Goal: Task Accomplishment & Management: Complete application form

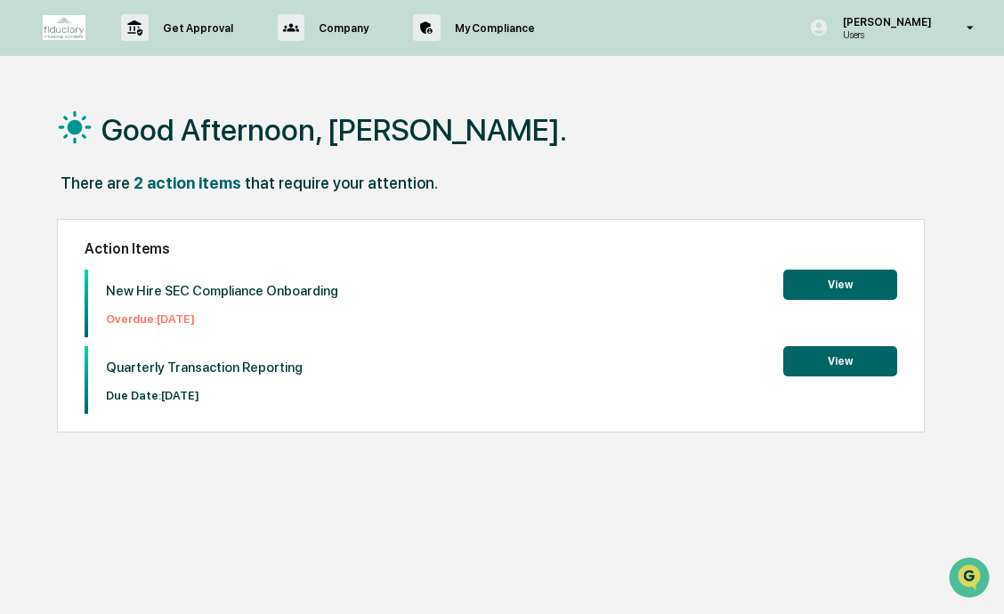
click at [813, 367] on button "View" at bounding box center [840, 361] width 114 height 30
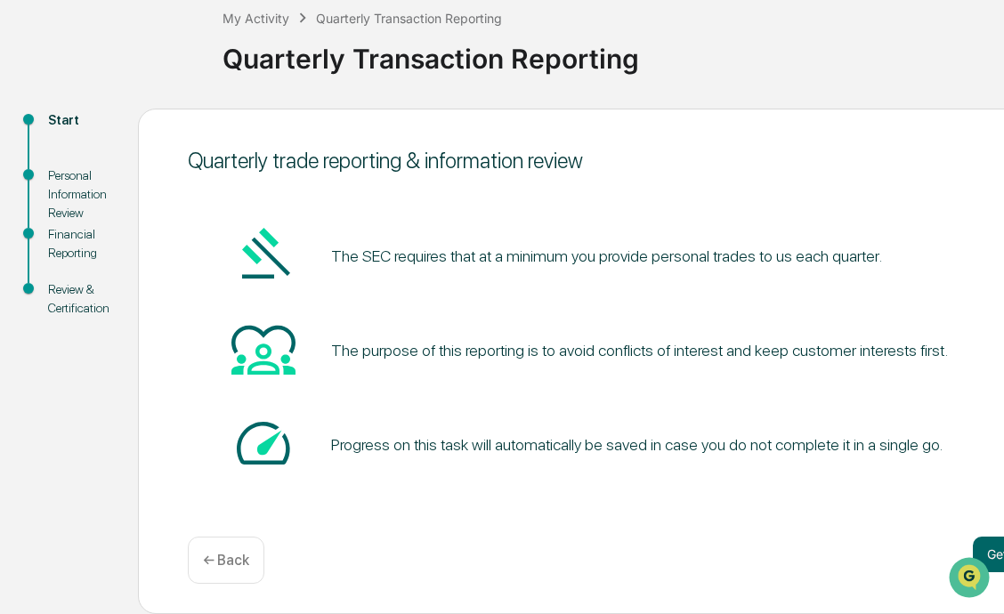
scroll to position [103, 0]
click at [988, 556] on div at bounding box center [971, 578] width 48 height 45
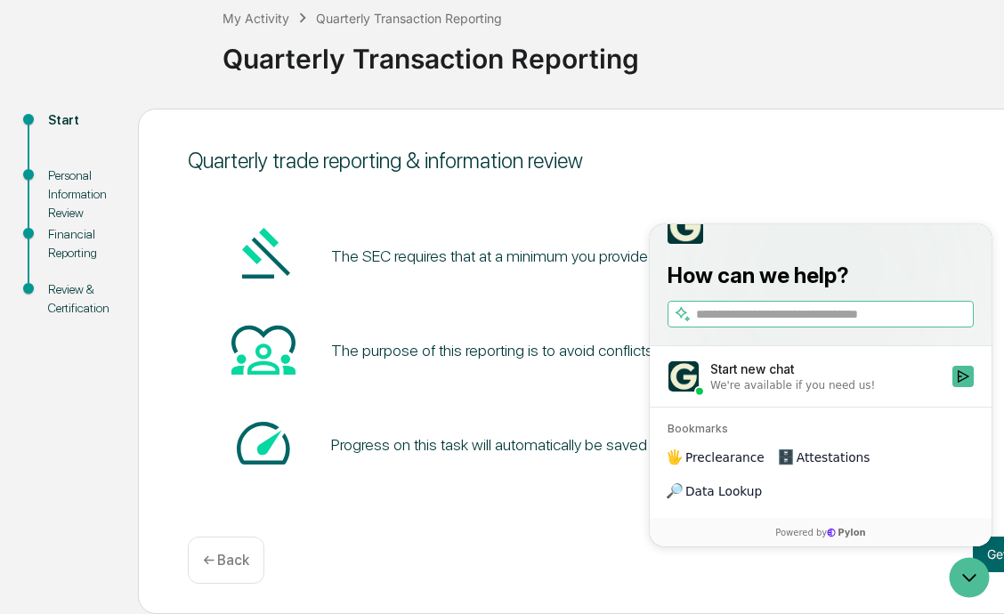
click at [523, 496] on div "The SEC requires that at a minimum you provide personal trades to us each quart…" at bounding box center [628, 351] width 880 height 310
click at [623, 531] on div "Quarterly trade reporting & information review The SEC requires that at a minim…" at bounding box center [627, 362] width 979 height 506
click at [963, 583] on icon "Open customer support" at bounding box center [969, 578] width 45 height 45
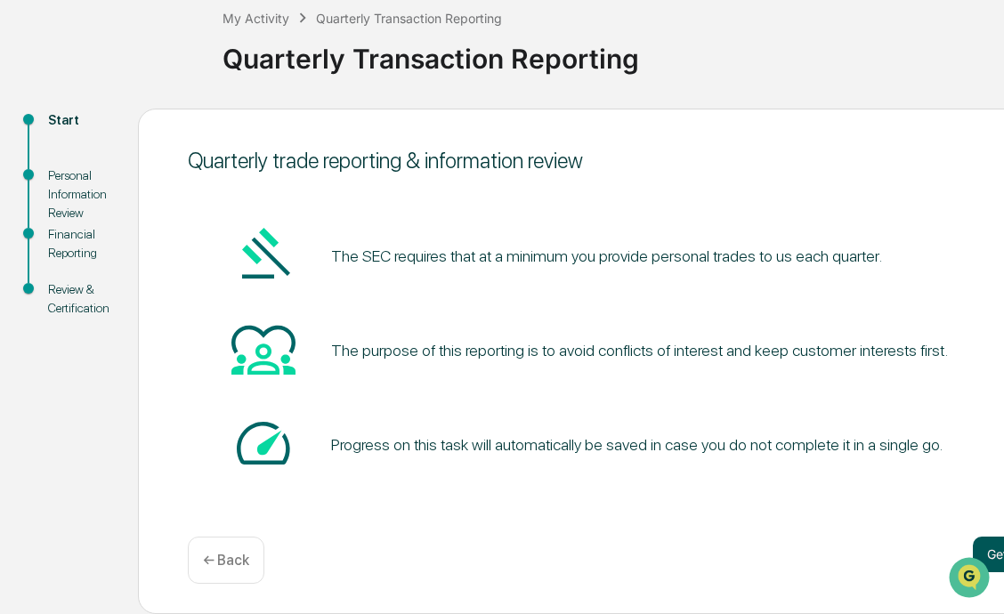
click at [991, 543] on button "Get started" at bounding box center [1020, 555] width 94 height 36
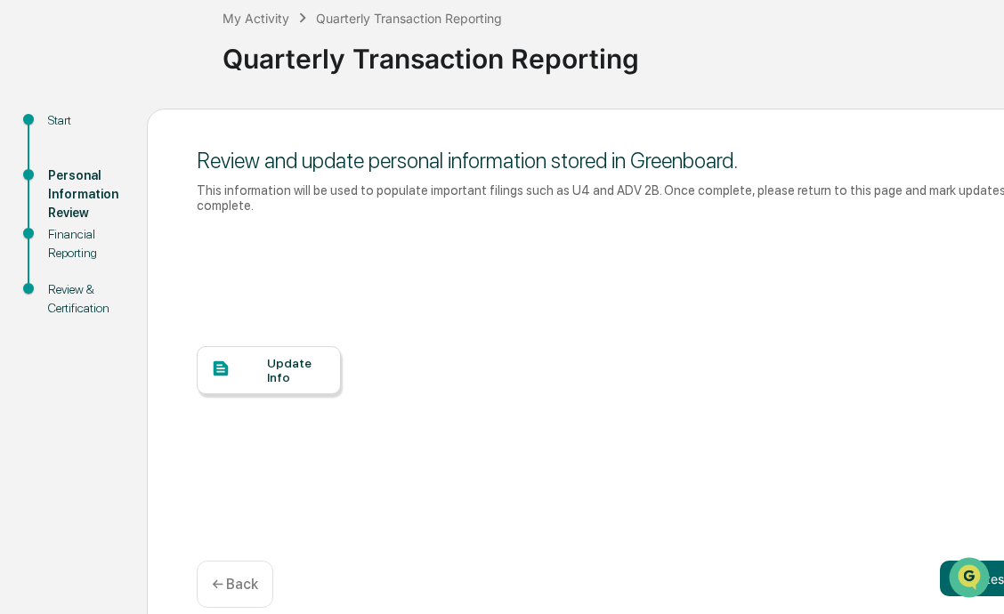
click at [222, 359] on icon at bounding box center [221, 369] width 20 height 20
click at [979, 561] on button "Updates complete" at bounding box center [1008, 579] width 136 height 36
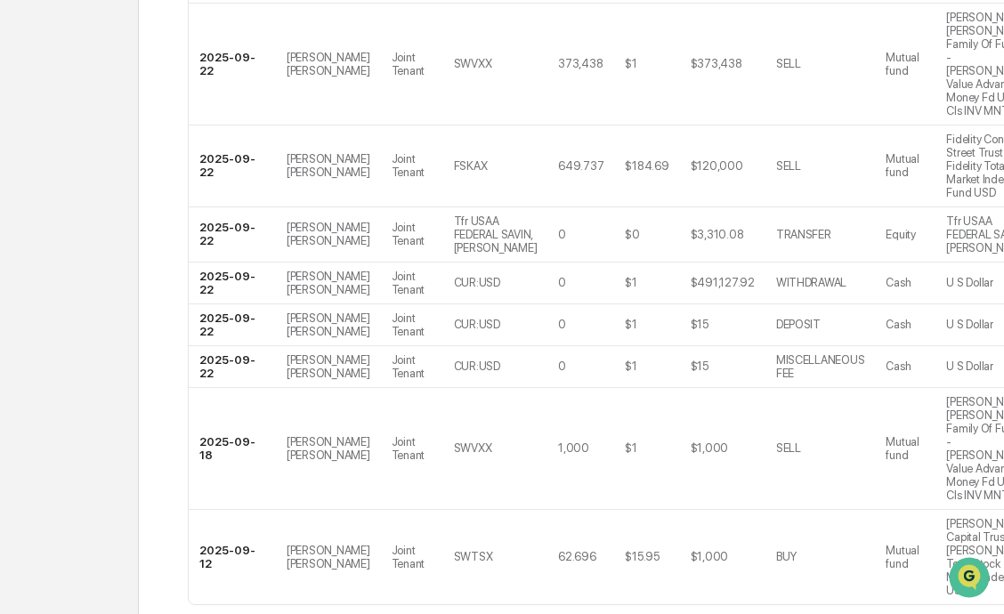
scroll to position [467, 0]
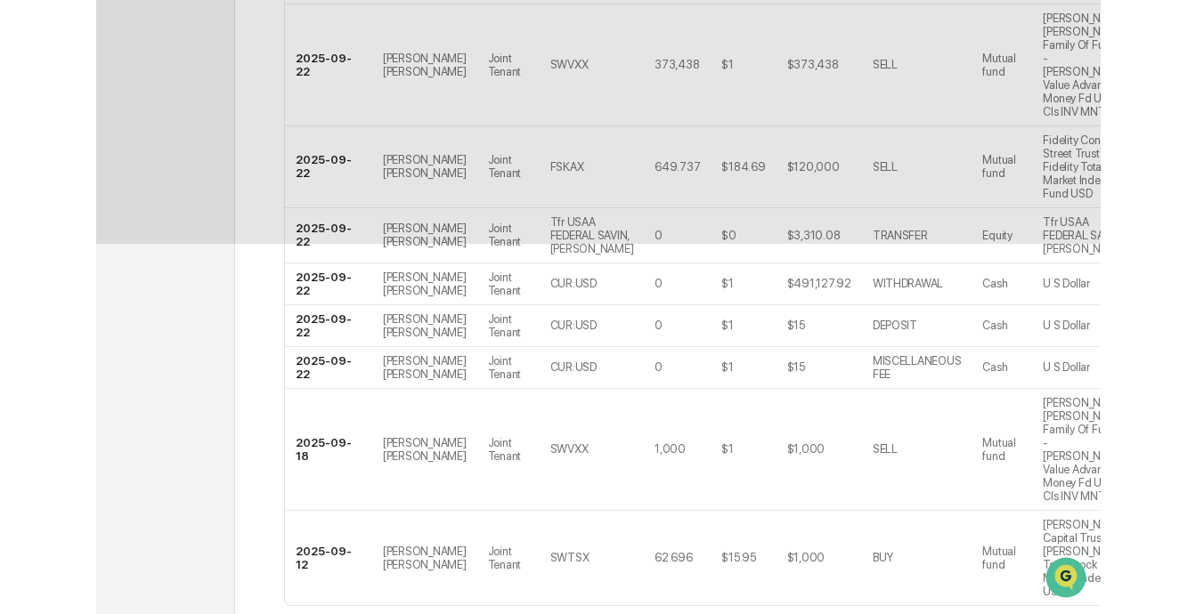
scroll to position [103, 0]
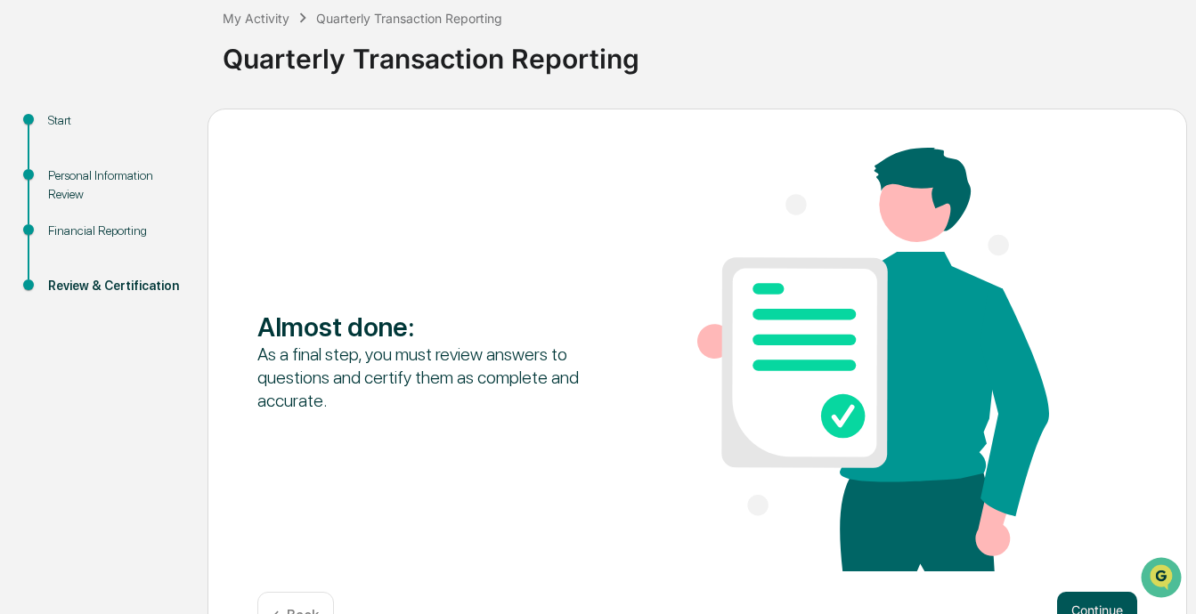
click at [1003, 611] on button "Continue" at bounding box center [1097, 610] width 80 height 36
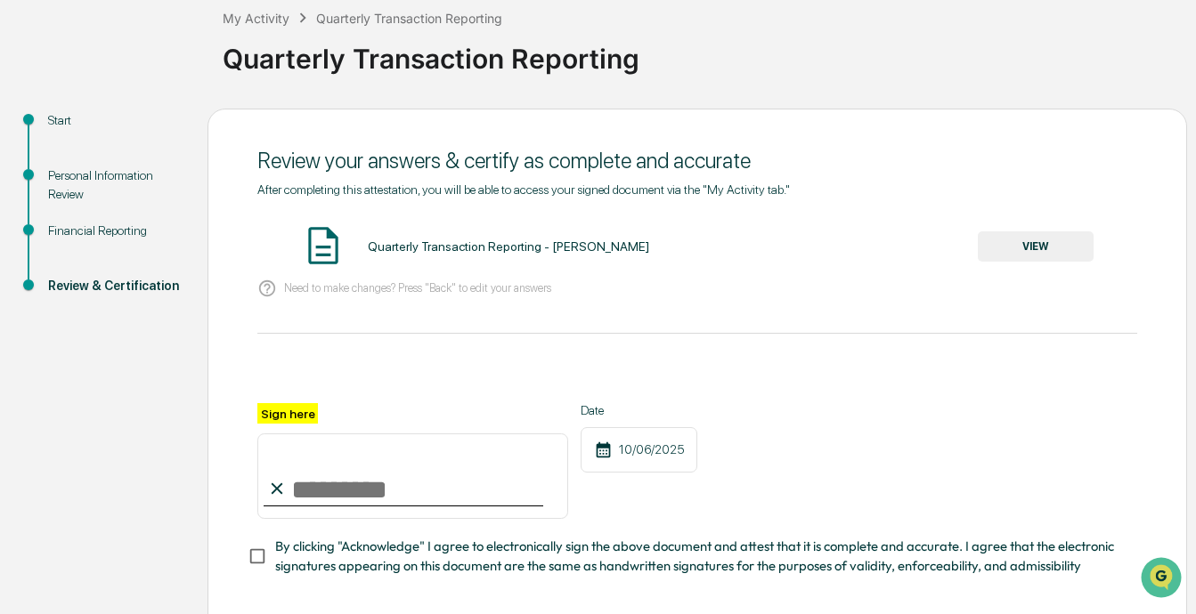
click at [390, 470] on input "Sign here" at bounding box center [412, 476] width 311 height 85
type input "*"
type input "**********"
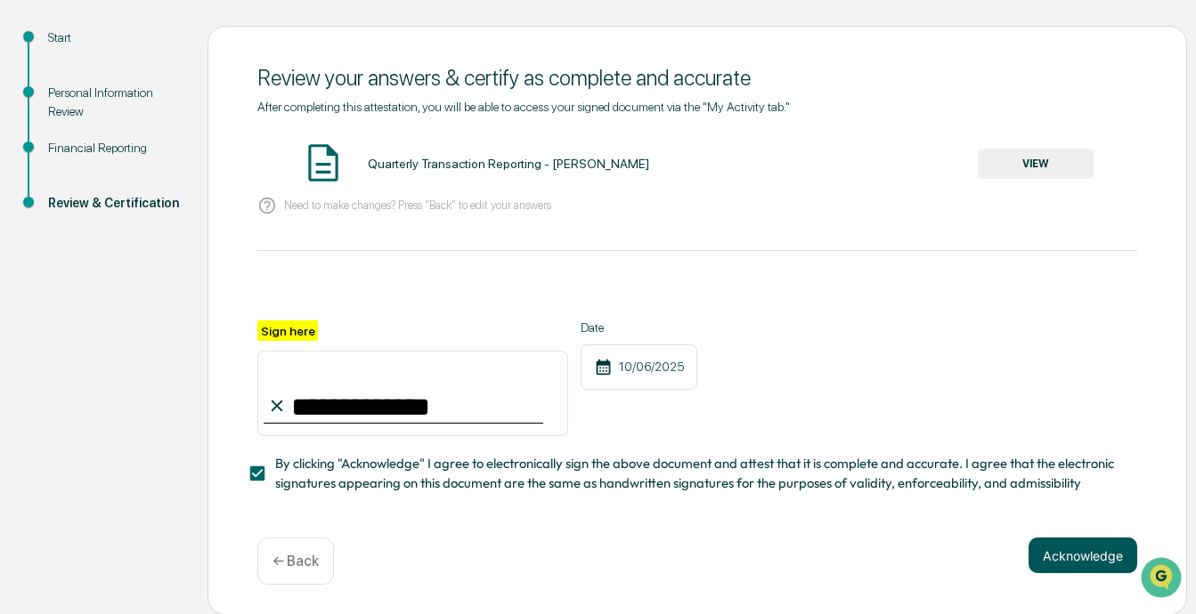
scroll to position [185, 0]
click at [1003, 550] on button "Acknowledge" at bounding box center [1082, 557] width 109 height 36
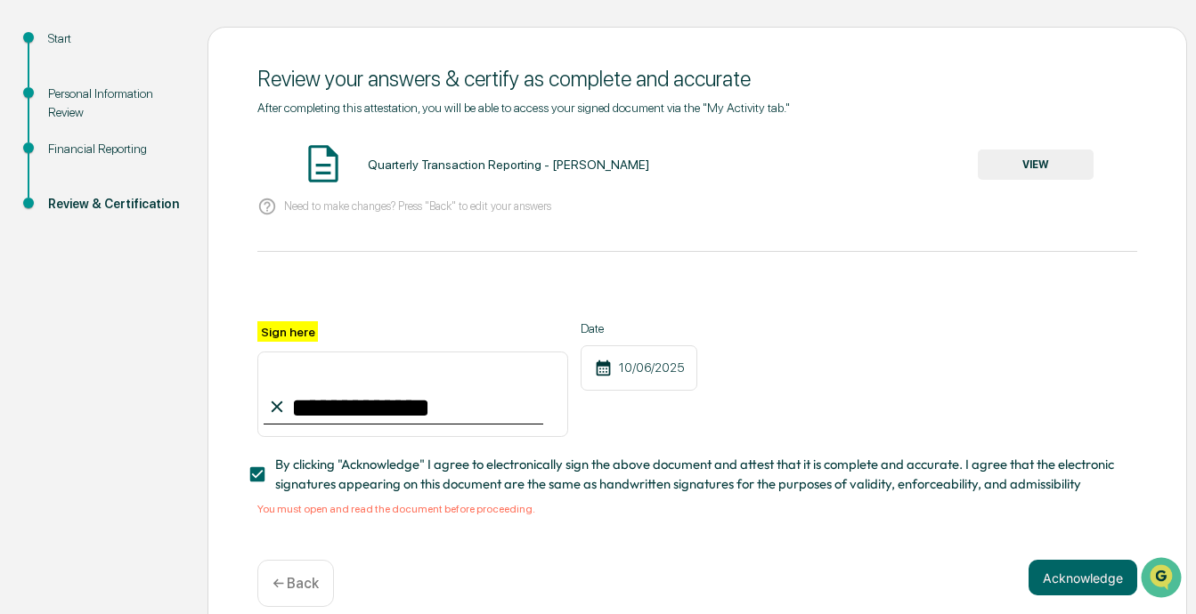
click at [1003, 157] on button "VIEW" at bounding box center [1036, 165] width 116 height 30
